Goal: Browse casually: Explore the website without a specific task or goal

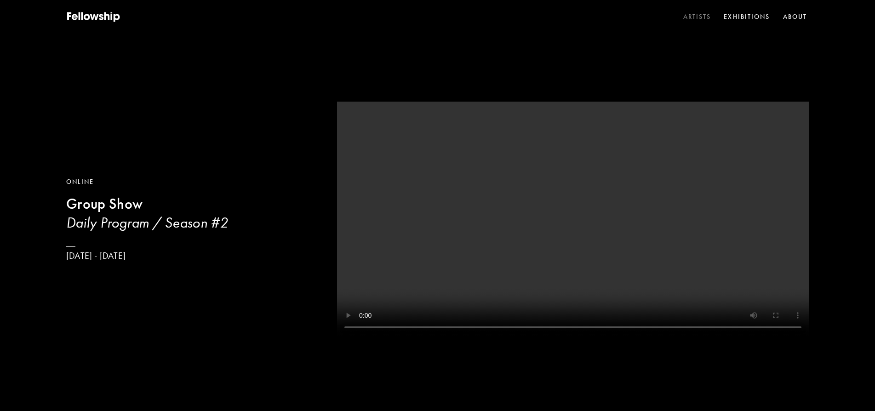
click at [689, 18] on link "Artists" at bounding box center [698, 17] width 32 height 14
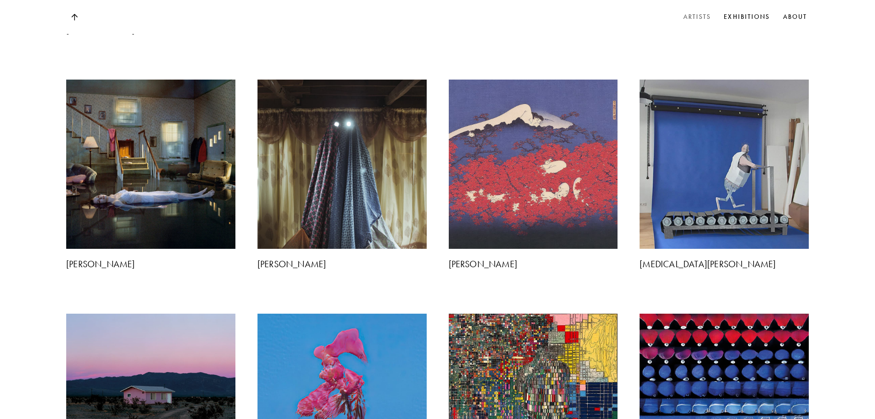
scroll to position [1226, 0]
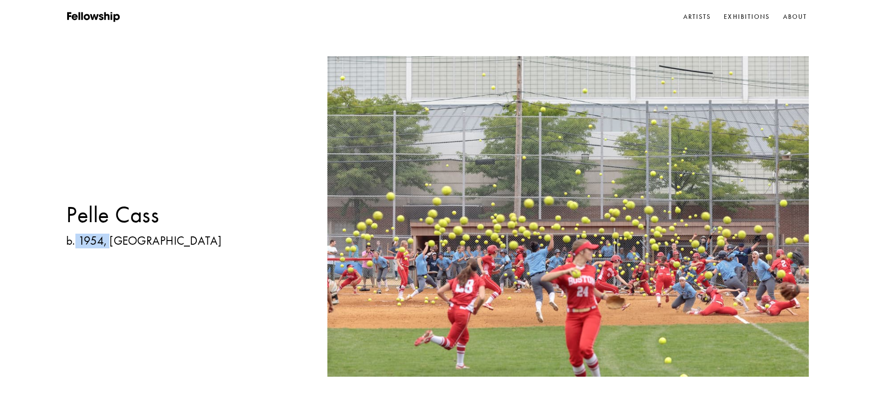
drag, startPoint x: 87, startPoint y: 239, endPoint x: 110, endPoint y: 239, distance: 23.0
click at [110, 239] on h3 "b. 1954, [GEOGRAPHIC_DATA]" at bounding box center [144, 241] width 156 height 15
click at [188, 237] on div "Pelle Cass b. 1954, [GEOGRAPHIC_DATA]" at bounding box center [437, 209] width 875 height 419
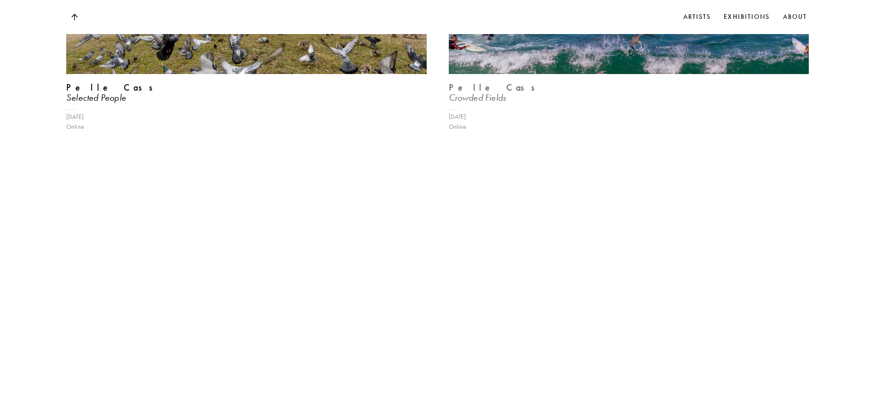
scroll to position [1256, 0]
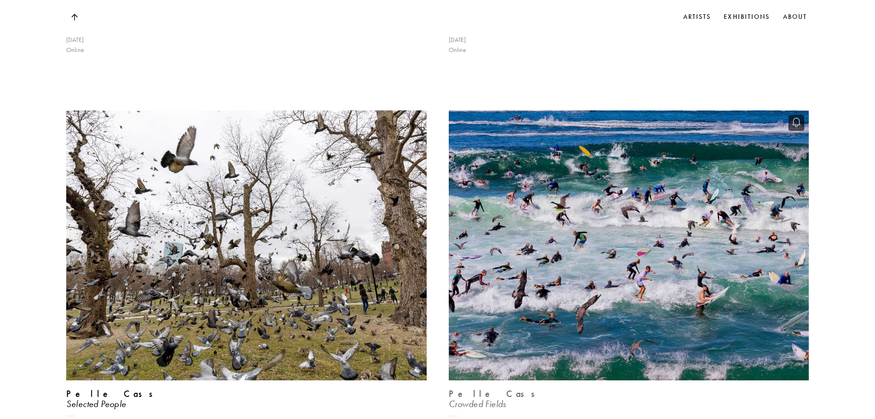
click at [574, 192] on img at bounding box center [628, 245] width 371 height 278
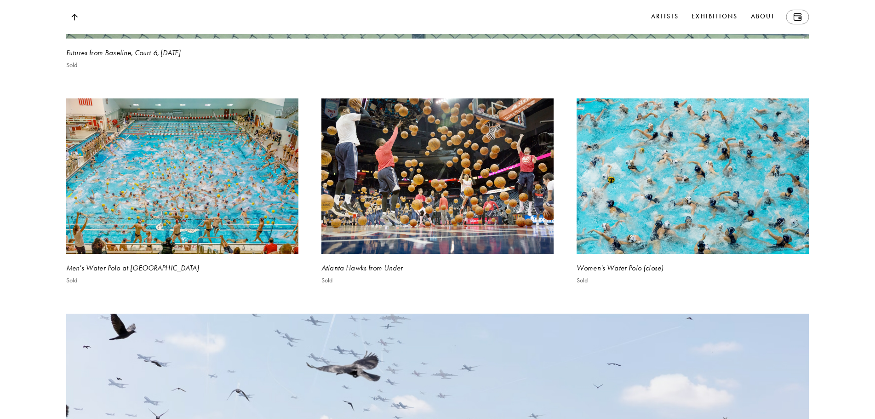
scroll to position [1380, 0]
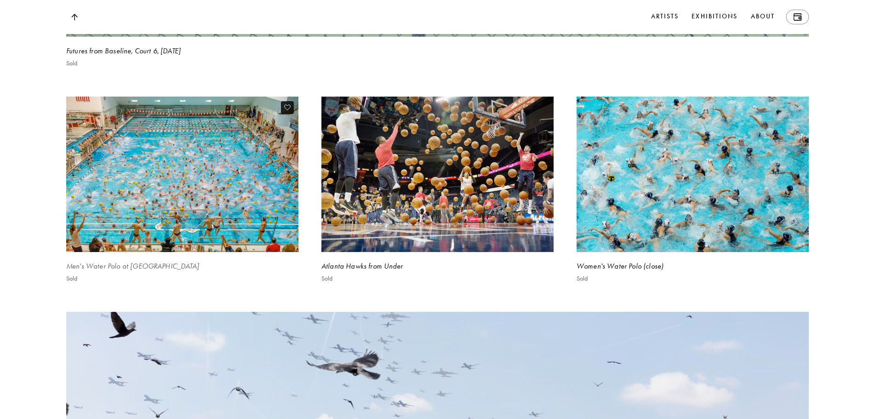
click at [220, 202] on img at bounding box center [182, 174] width 239 height 160
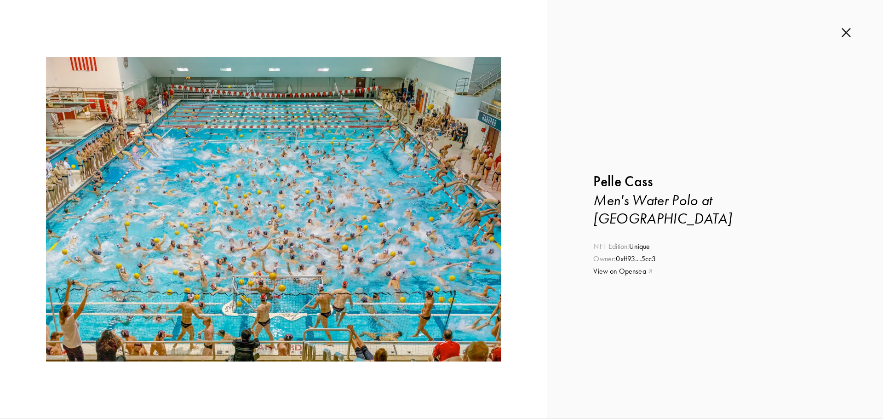
click at [841, 30] on div "Inquire about Men's Water Polo at [GEOGRAPHIC_DATA] by [PERSON_NAME] Submit Inq…" at bounding box center [715, 209] width 336 height 418
click at [844, 34] on img at bounding box center [846, 33] width 9 height 10
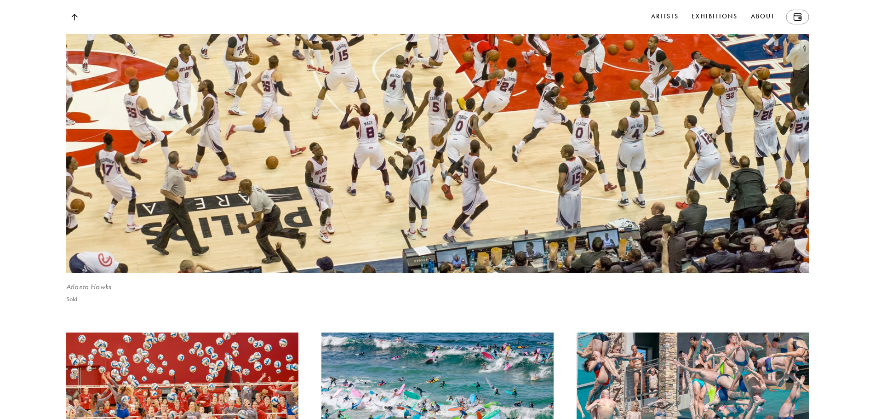
scroll to position [2682, 0]
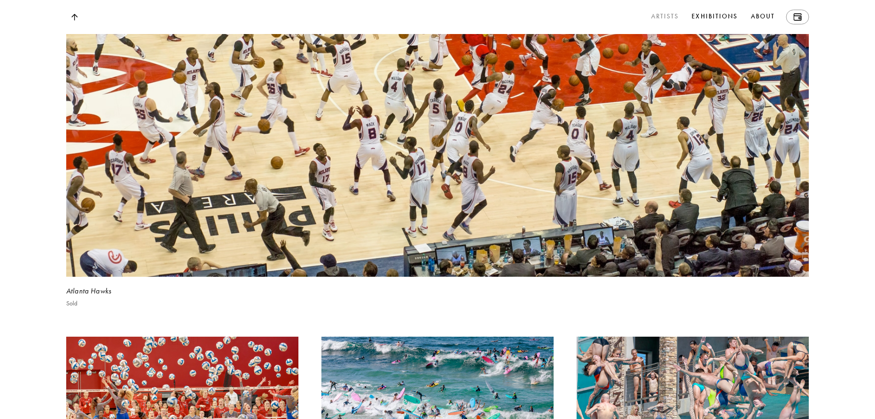
click at [657, 20] on link "Artists" at bounding box center [665, 17] width 32 height 15
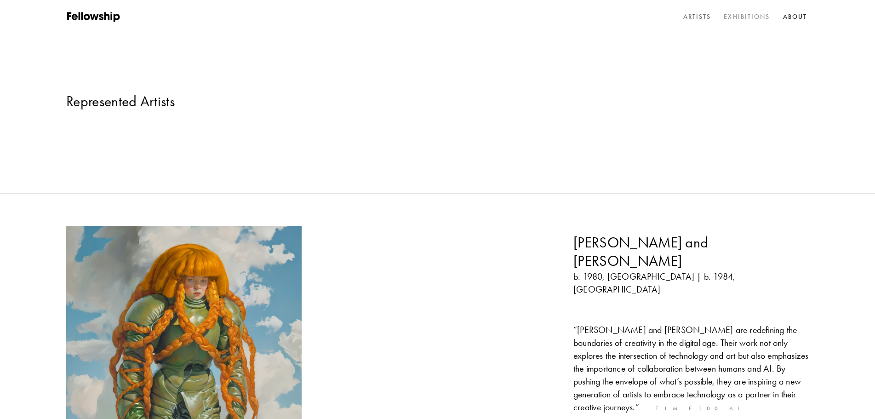
click at [760, 21] on link "Exhibitions" at bounding box center [747, 17] width 50 height 14
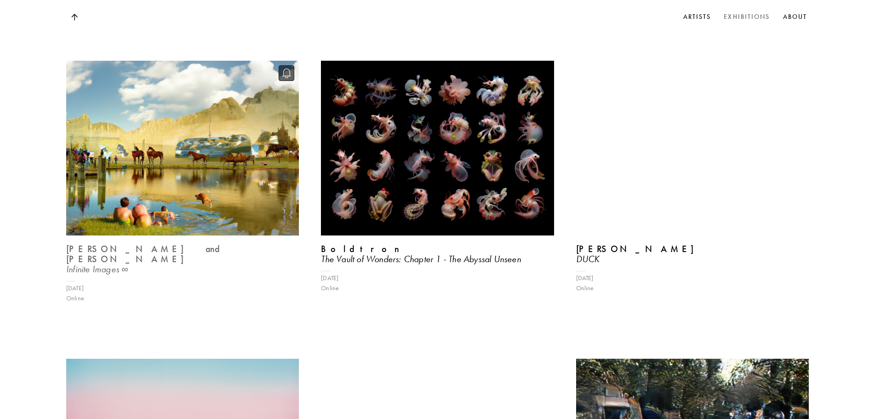
scroll to position [3295, 0]
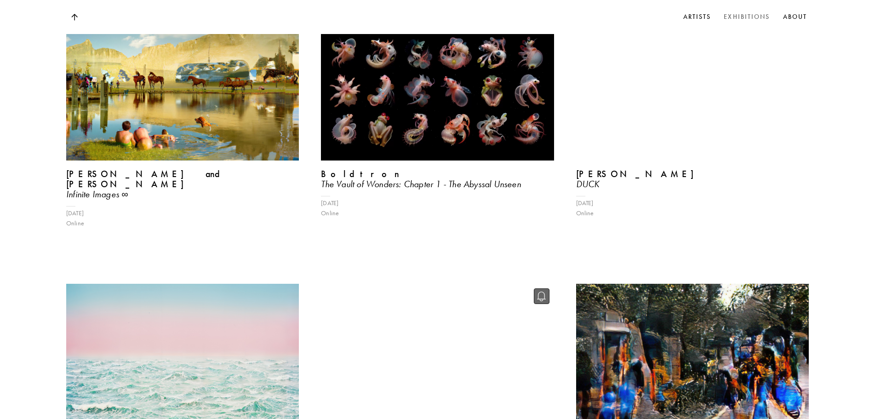
click at [388, 281] on video at bounding box center [438, 371] width 240 height 180
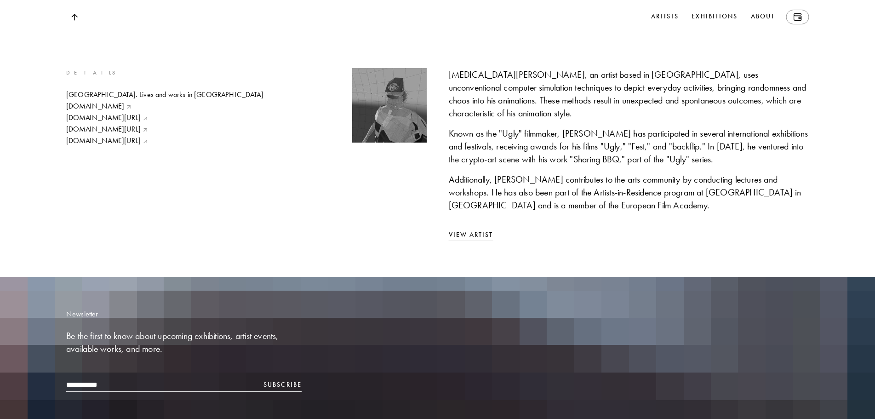
scroll to position [5288, 0]
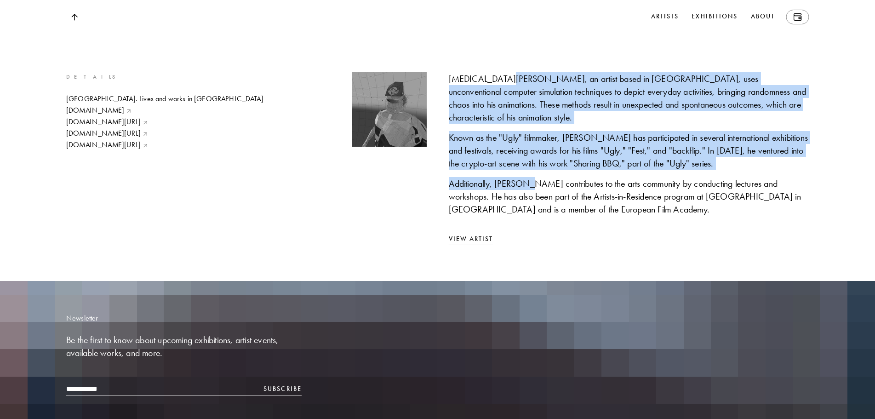
drag, startPoint x: 562, startPoint y: 126, endPoint x: 236, endPoint y: 67, distance: 330.9
click at [521, 192] on div "[MEDICAL_DATA][PERSON_NAME], an artist based in [GEOGRAPHIC_DATA], uses unconve…" at bounding box center [629, 143] width 361 height 143
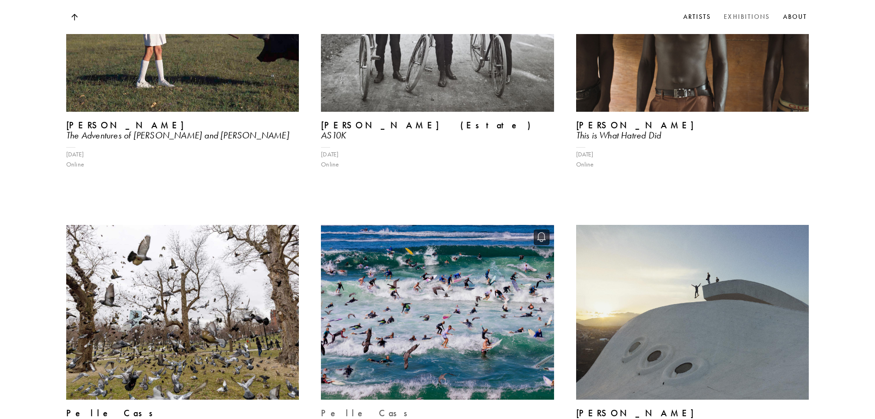
scroll to position [4653, 0]
